Goal: Find specific page/section: Find specific page/section

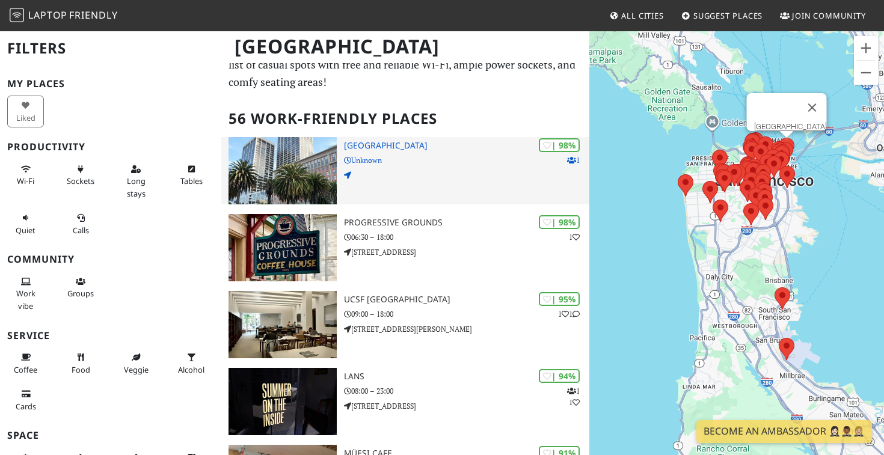
scroll to position [46, 0]
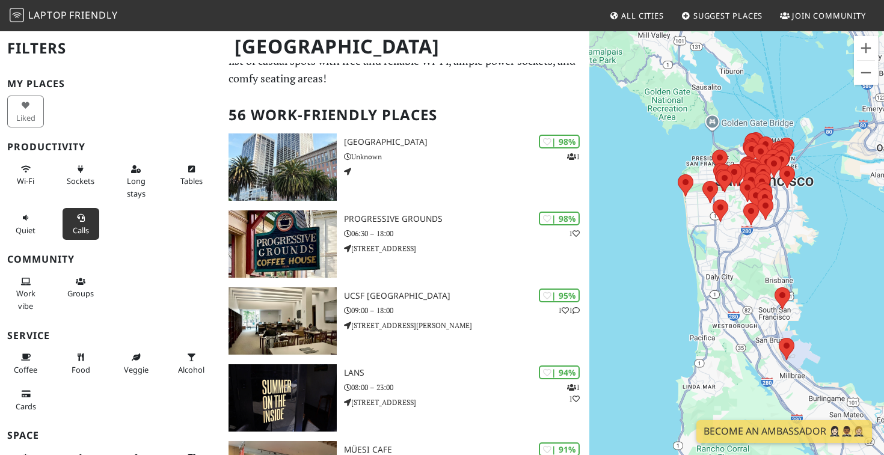
click at [76, 232] on span "Calls" at bounding box center [81, 230] width 16 height 11
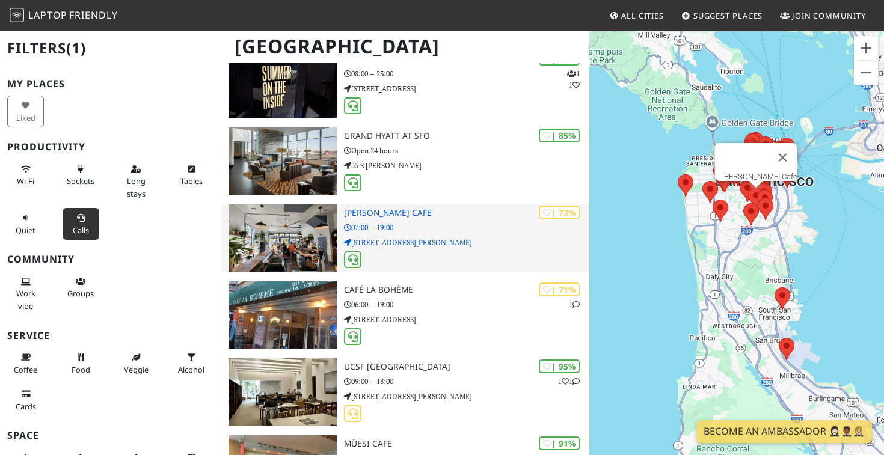
scroll to position [236, 0]
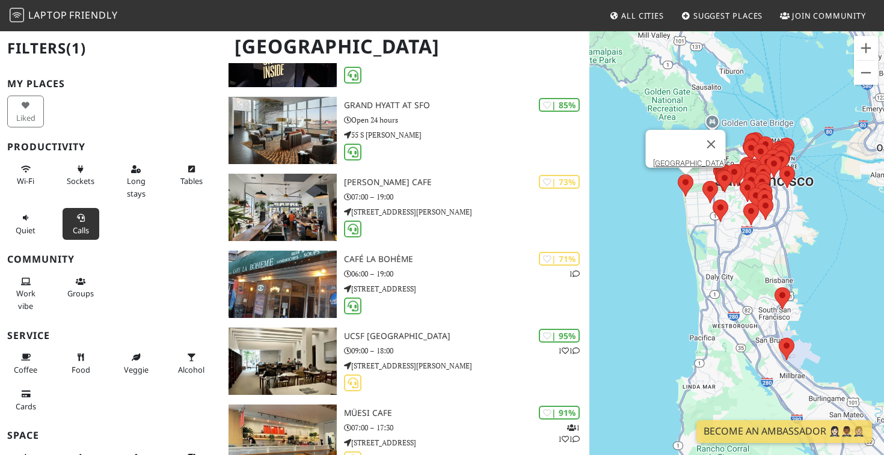
click at [678, 174] on area at bounding box center [678, 174] width 0 height 0
click at [682, 159] on link "[GEOGRAPHIC_DATA]" at bounding box center [689, 163] width 73 height 9
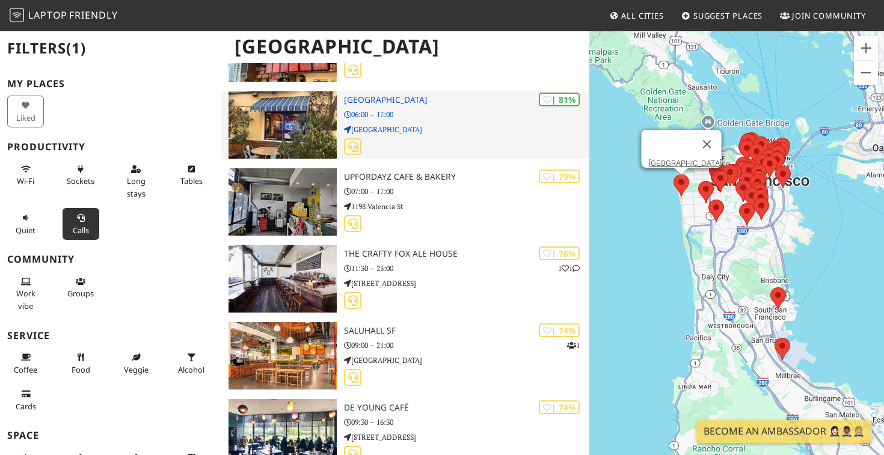
scroll to position [720, 0]
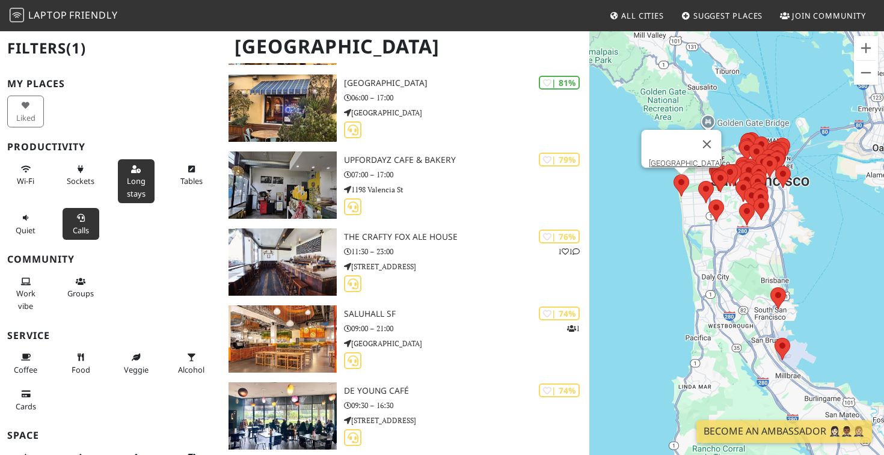
click at [134, 180] on span "Long stays" at bounding box center [136, 187] width 19 height 23
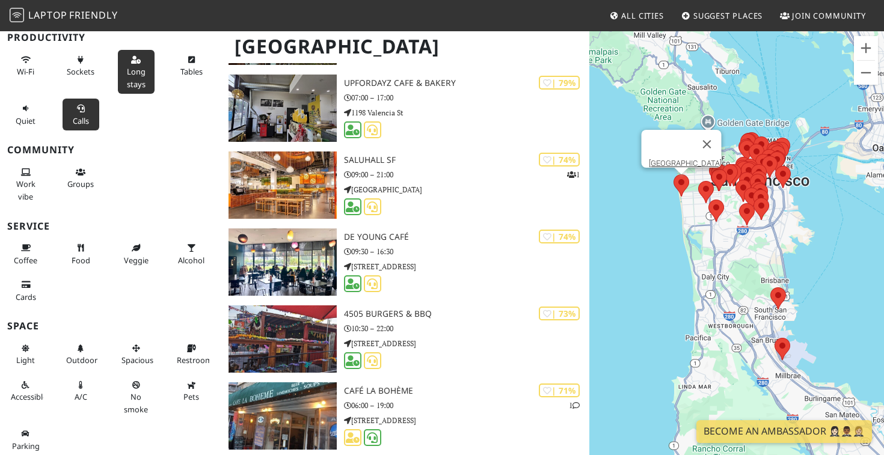
scroll to position [735, 0]
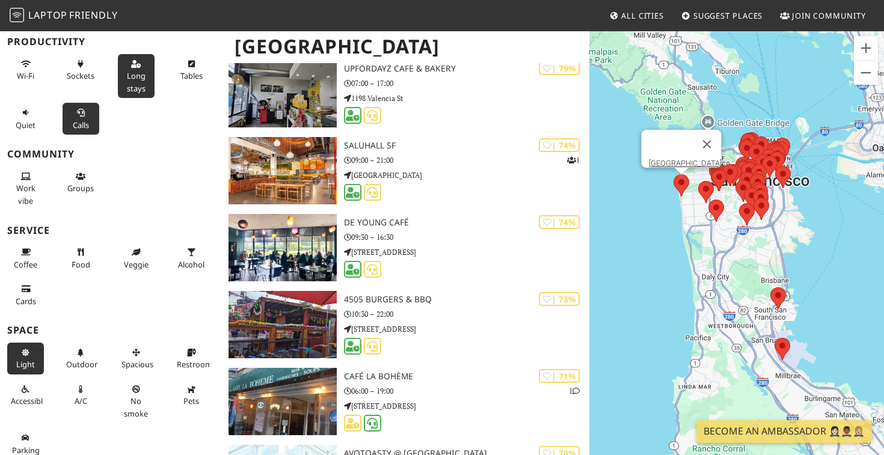
click at [25, 351] on icon at bounding box center [26, 353] width 10 height 8
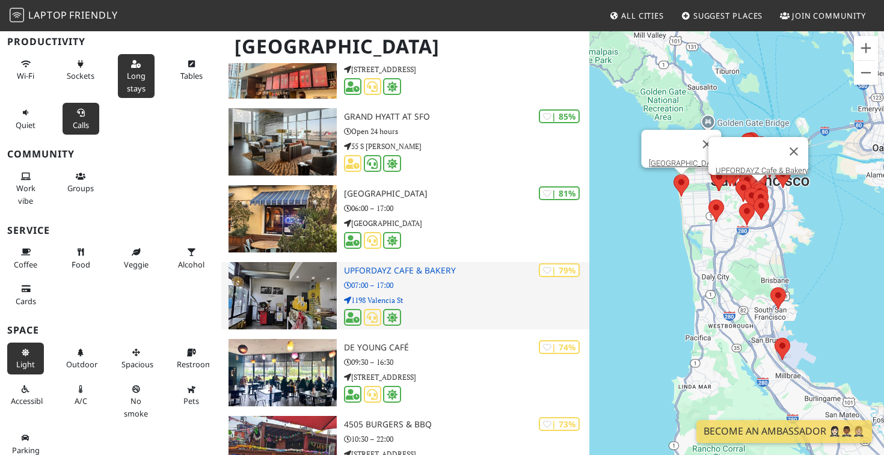
scroll to position [426, 0]
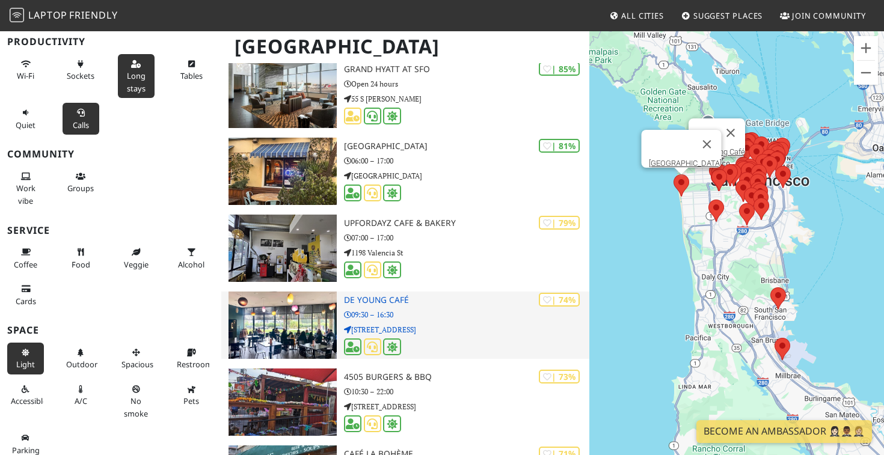
click at [296, 319] on img at bounding box center [283, 325] width 108 height 67
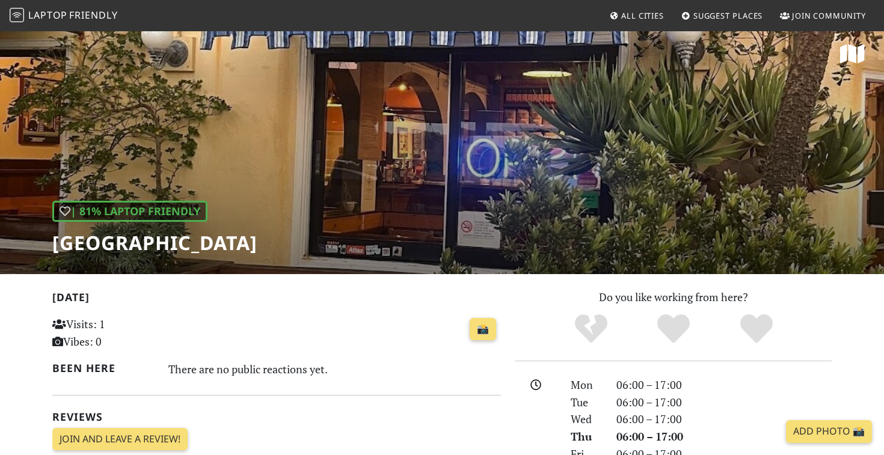
scroll to position [5, 0]
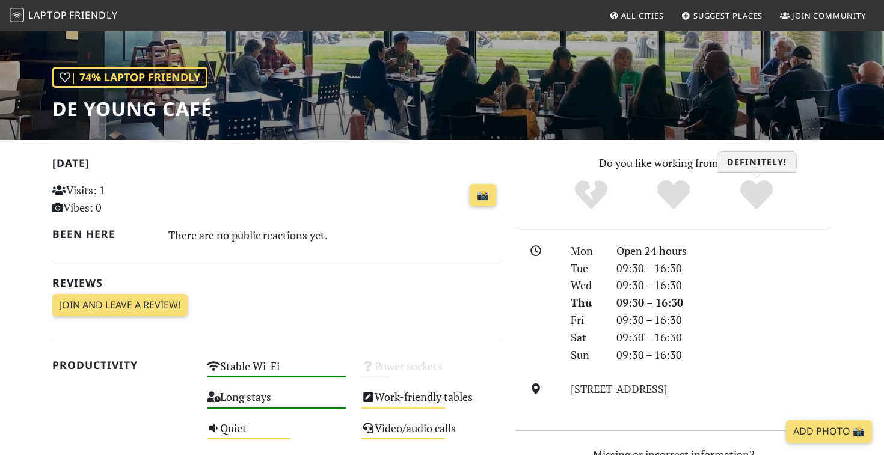
scroll to position [152, 0]
